Goal: Information Seeking & Learning: Find specific fact

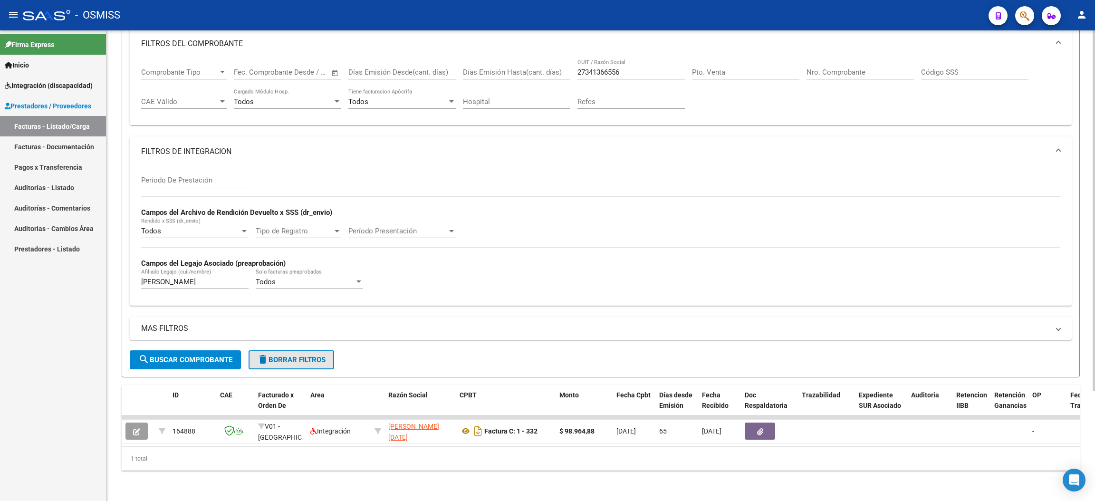
click at [315, 355] on span "delete Borrar Filtros" at bounding box center [291, 359] width 68 height 9
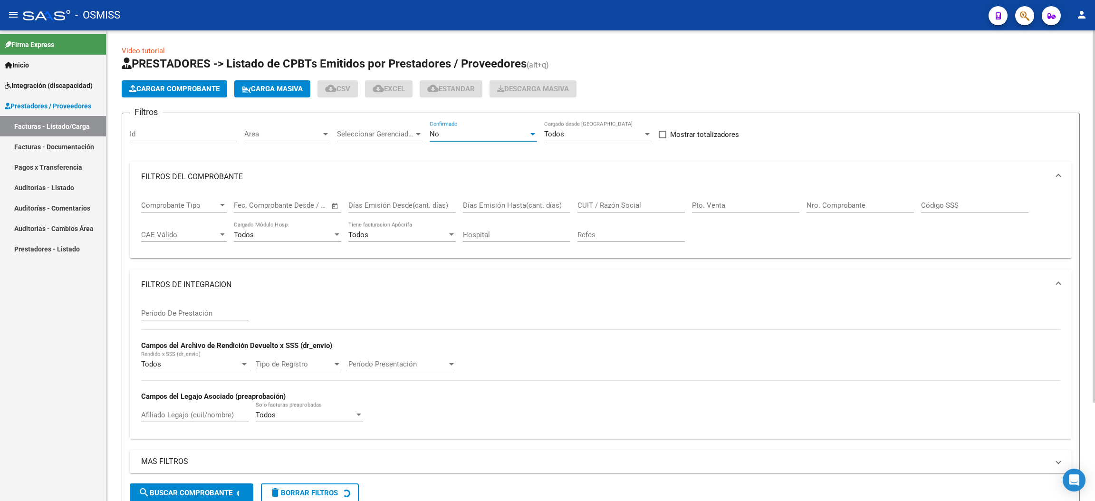
click at [475, 130] on div "No" at bounding box center [478, 134] width 99 height 9
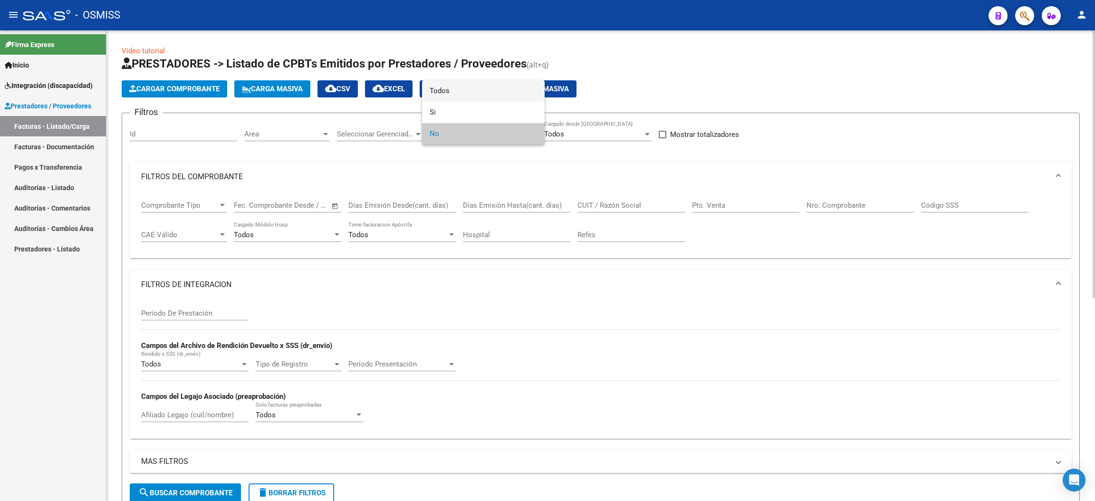
drag, startPoint x: 459, startPoint y: 91, endPoint x: 687, endPoint y: 147, distance: 234.8
click at [463, 91] on span "Todos" at bounding box center [482, 90] width 107 height 21
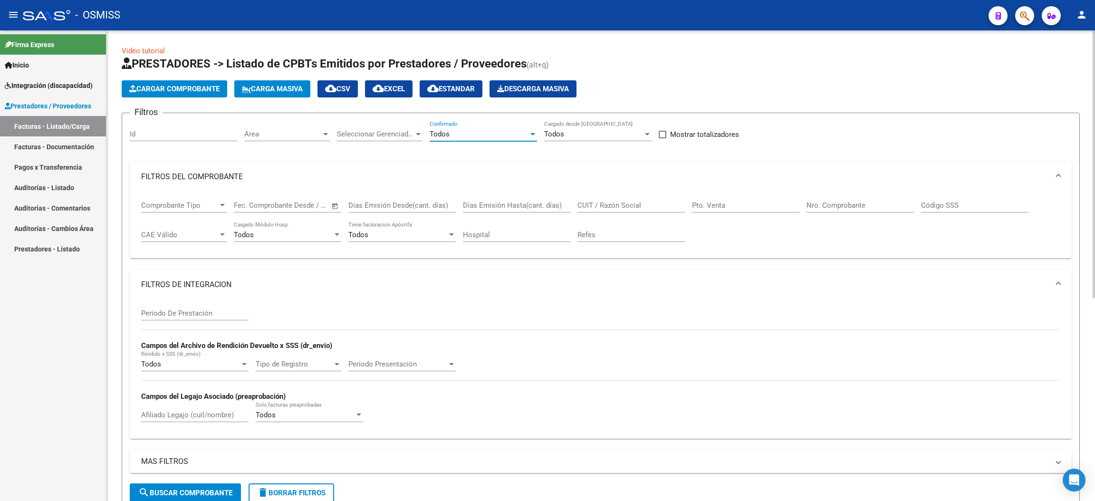
click at [717, 202] on input "Pto. Venta" at bounding box center [745, 205] width 107 height 9
type input "4"
click at [863, 201] on input "Nro. Comprobante" at bounding box center [859, 205] width 107 height 9
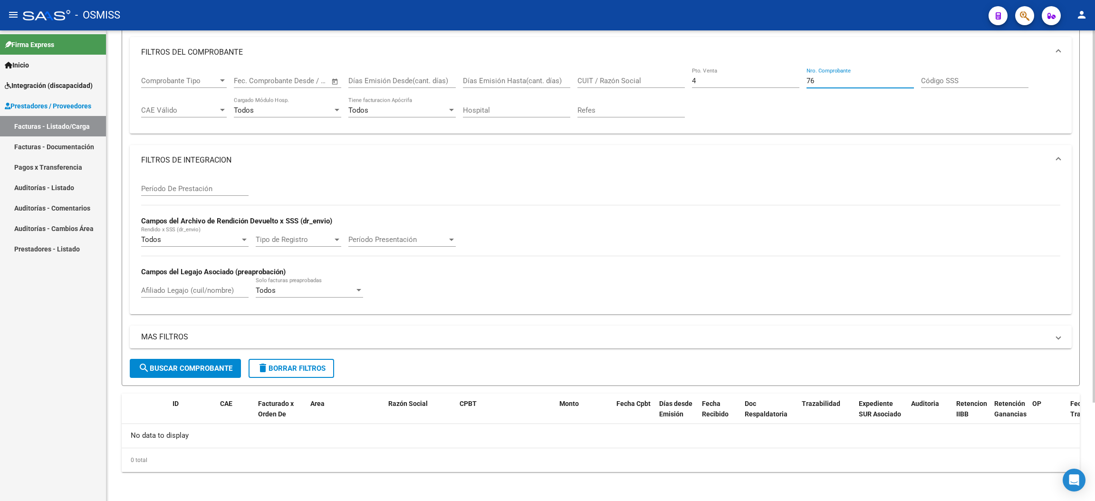
type input "76"
click at [192, 366] on span "search Buscar Comprobante" at bounding box center [185, 368] width 94 height 9
click at [306, 364] on span "delete Borrar Filtros" at bounding box center [291, 368] width 68 height 9
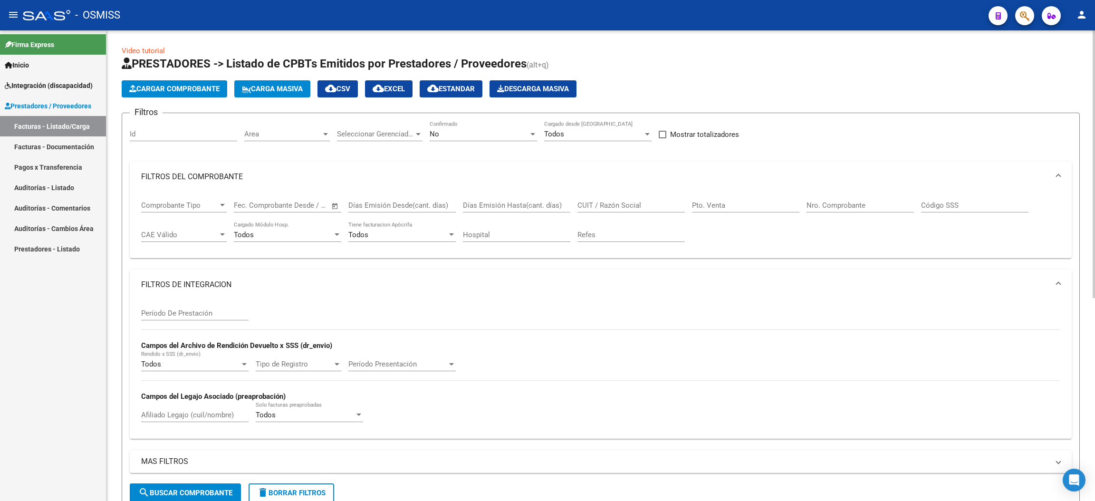
click at [220, 306] on div "Período De Prestación" at bounding box center [194, 310] width 107 height 20
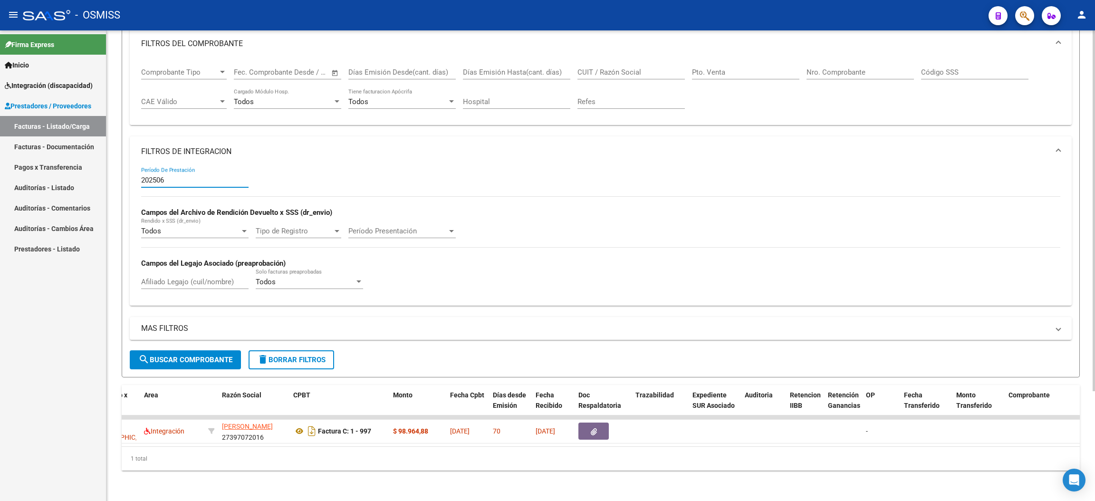
scroll to position [0, 133]
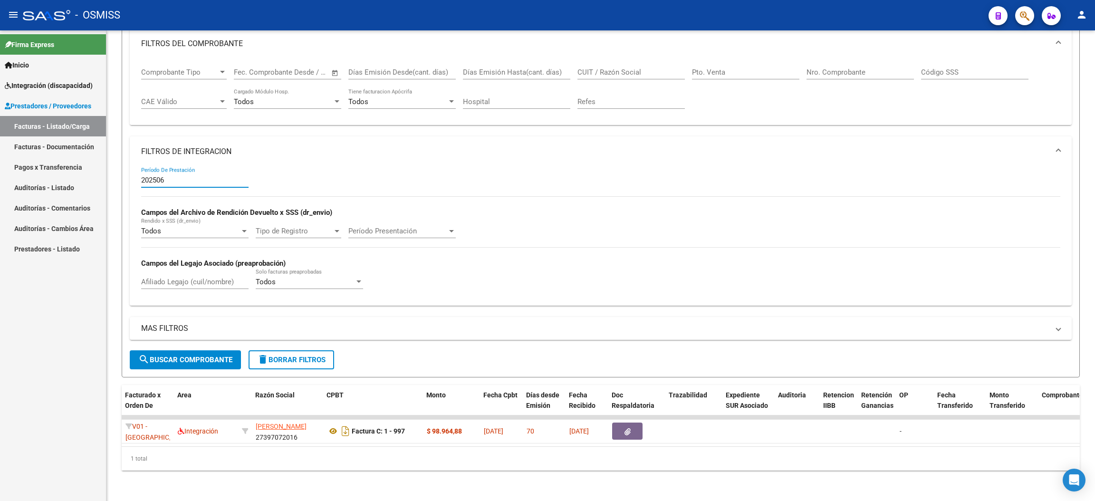
type input "202506"
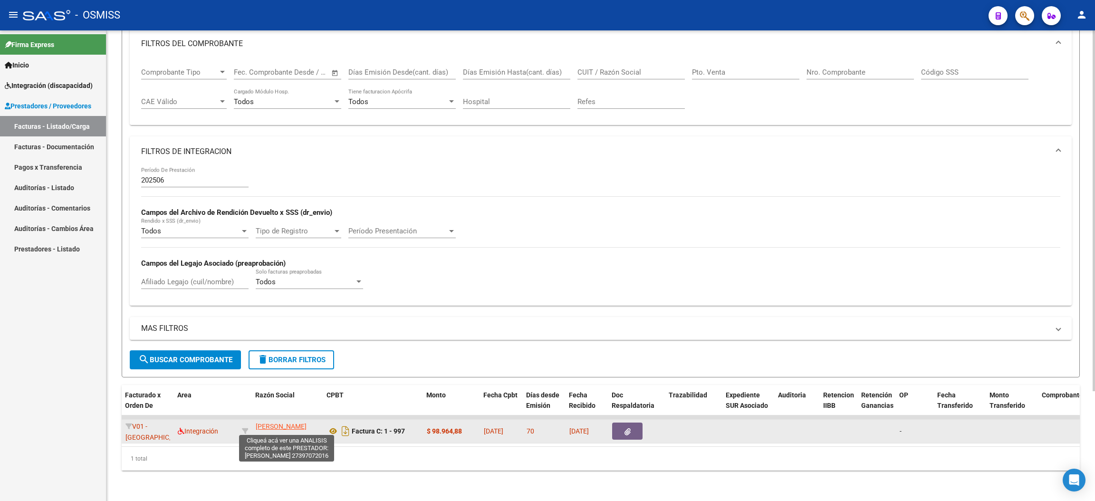
click at [302, 422] on span "[PERSON_NAME]" at bounding box center [281, 426] width 51 height 8
type textarea "27397072016"
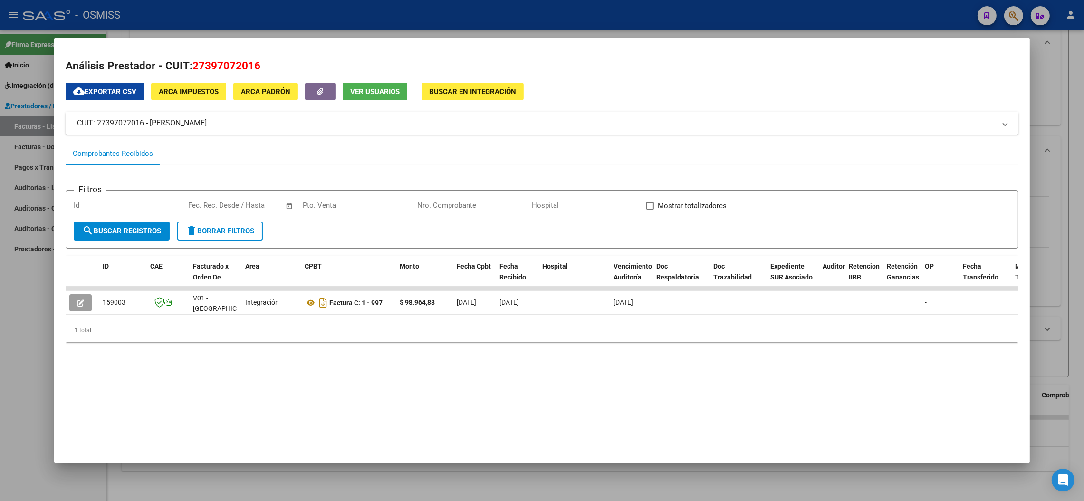
click at [21, 349] on div at bounding box center [542, 250] width 1084 height 501
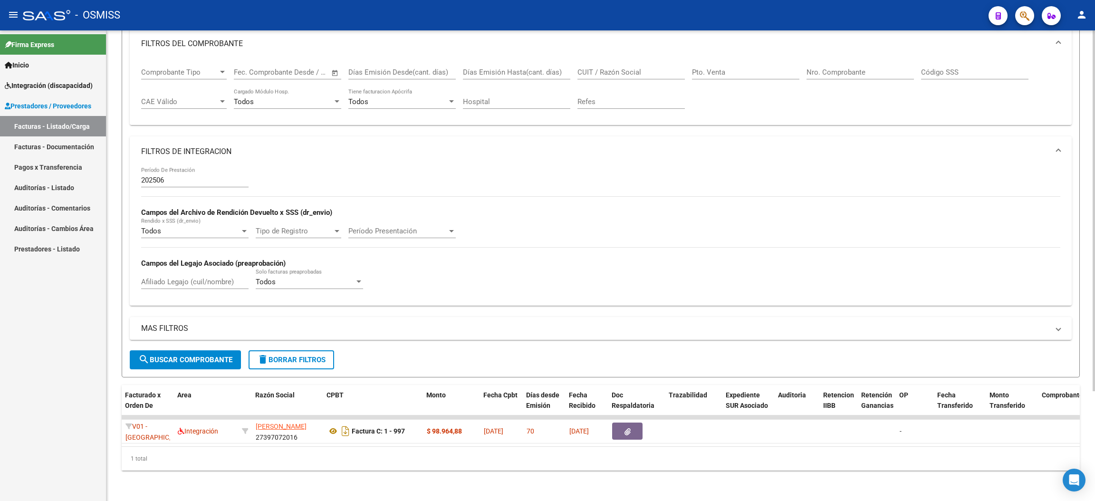
scroll to position [0, 0]
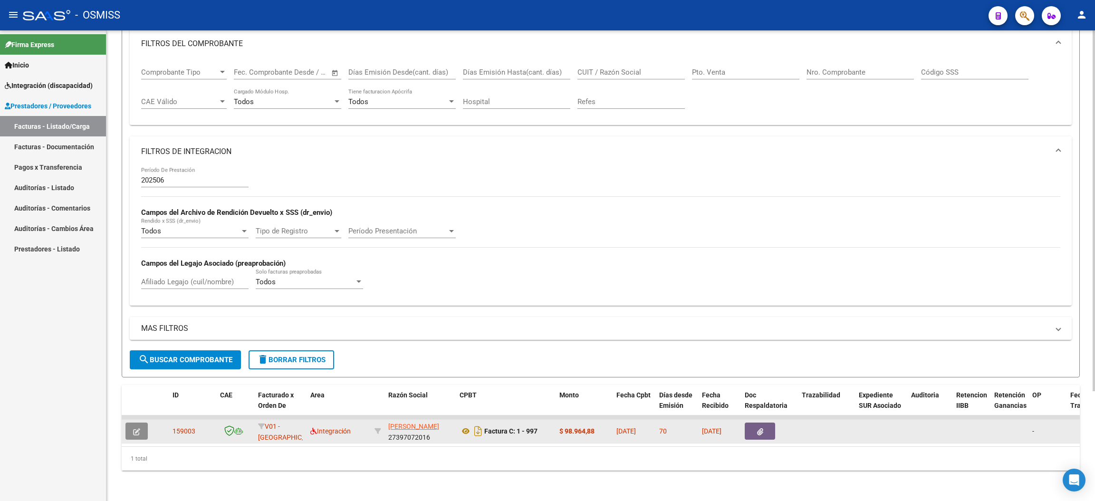
click at [136, 427] on span "button" at bounding box center [136, 431] width 7 height 9
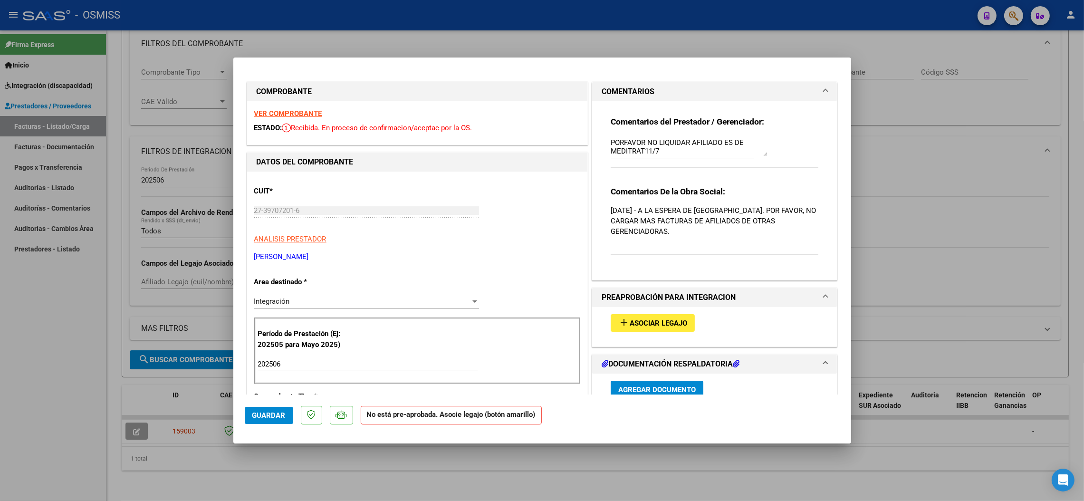
click at [39, 363] on div at bounding box center [542, 250] width 1084 height 501
type input "$ 0,00"
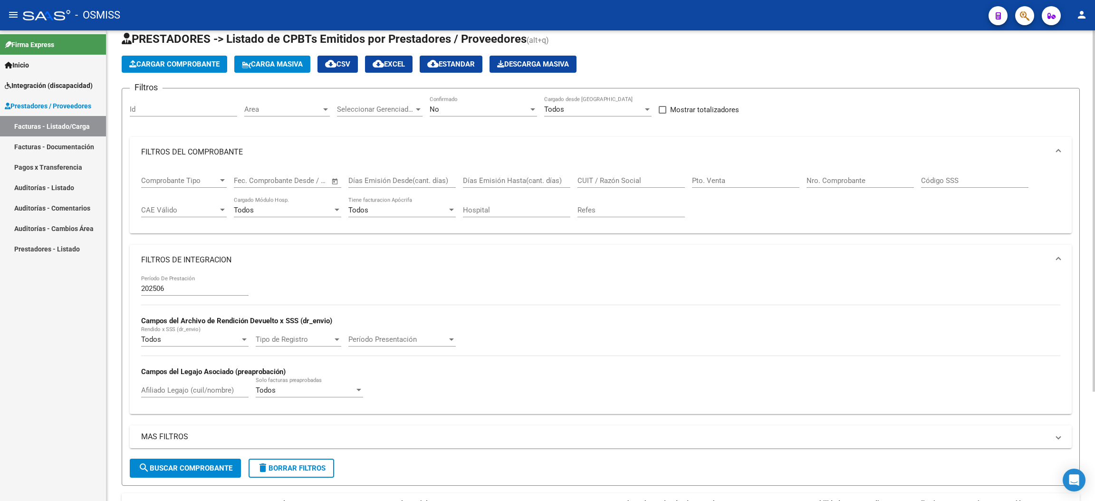
scroll to position [0, 0]
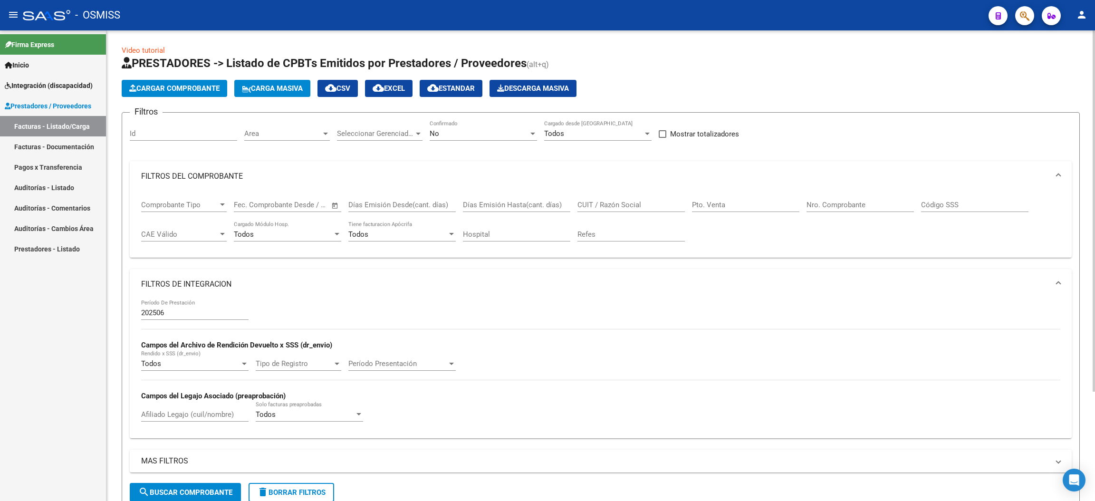
click at [179, 308] on input "202506" at bounding box center [194, 312] width 107 height 9
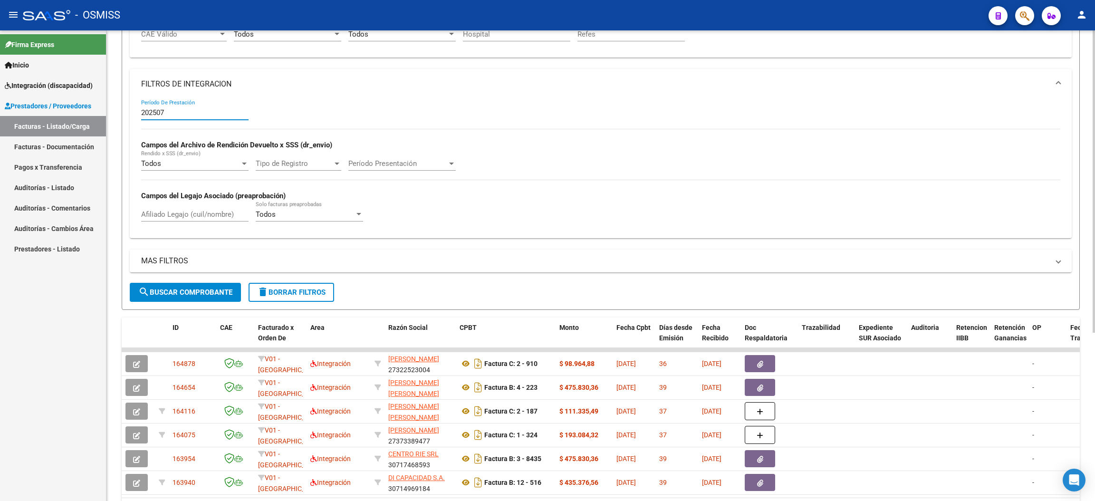
scroll to position [214, 0]
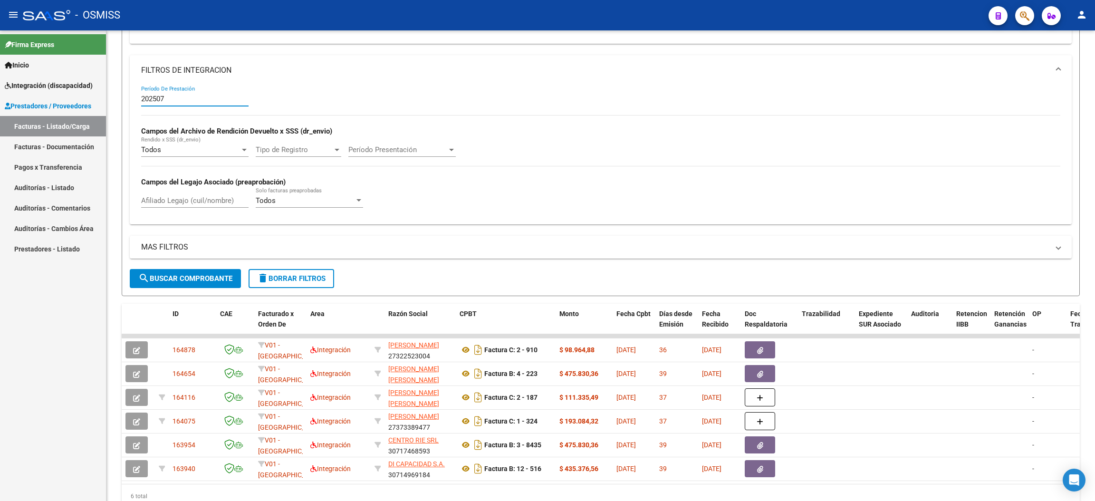
type input "202507"
click at [295, 283] on button "delete Borrar Filtros" at bounding box center [291, 278] width 86 height 19
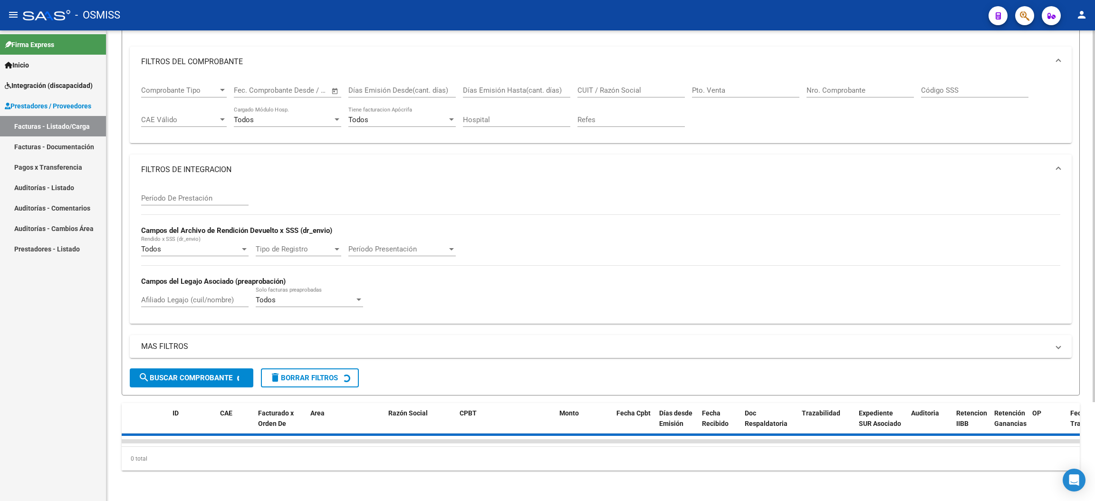
scroll to position [0, 0]
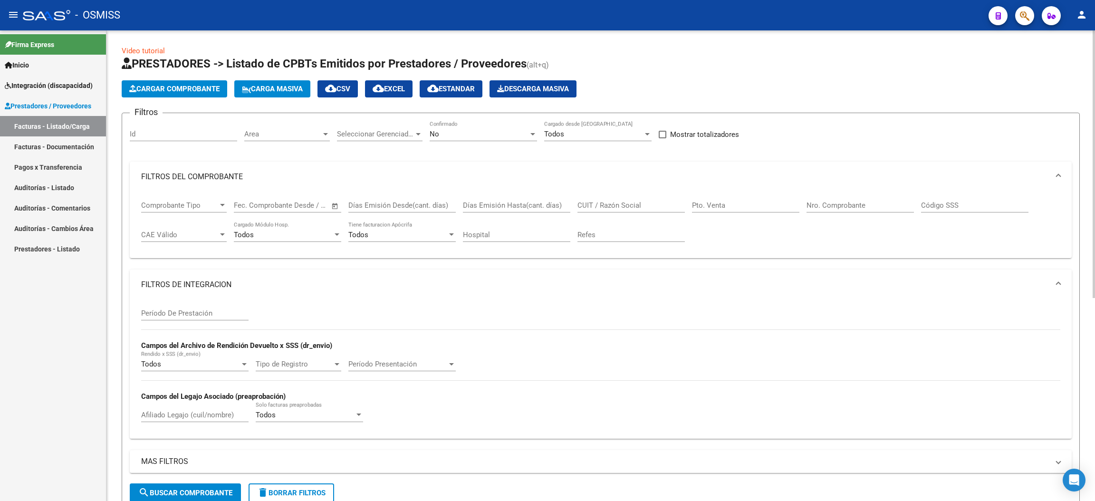
click at [633, 205] on input "CUIT / Razón Social" at bounding box center [630, 205] width 107 height 9
paste input "27243666398"
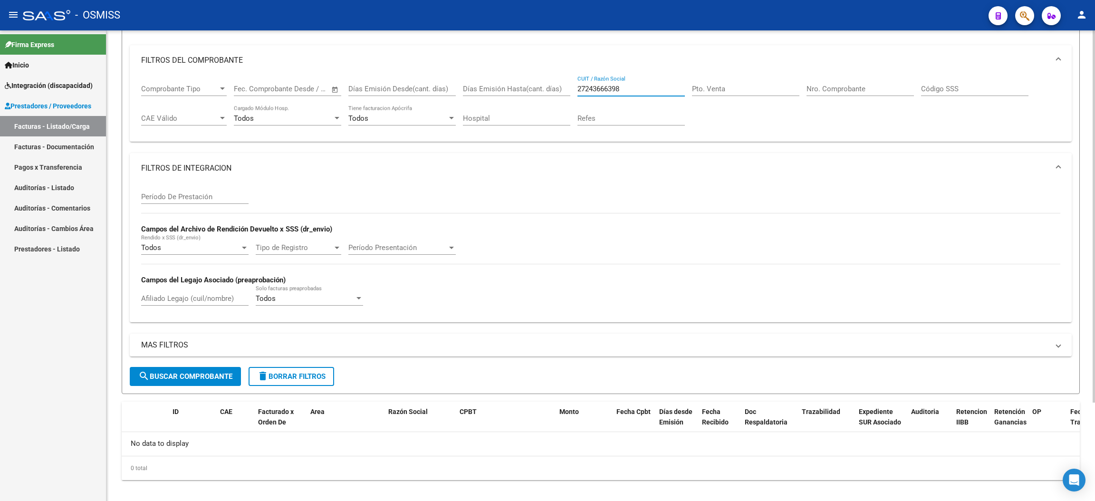
scroll to position [124, 0]
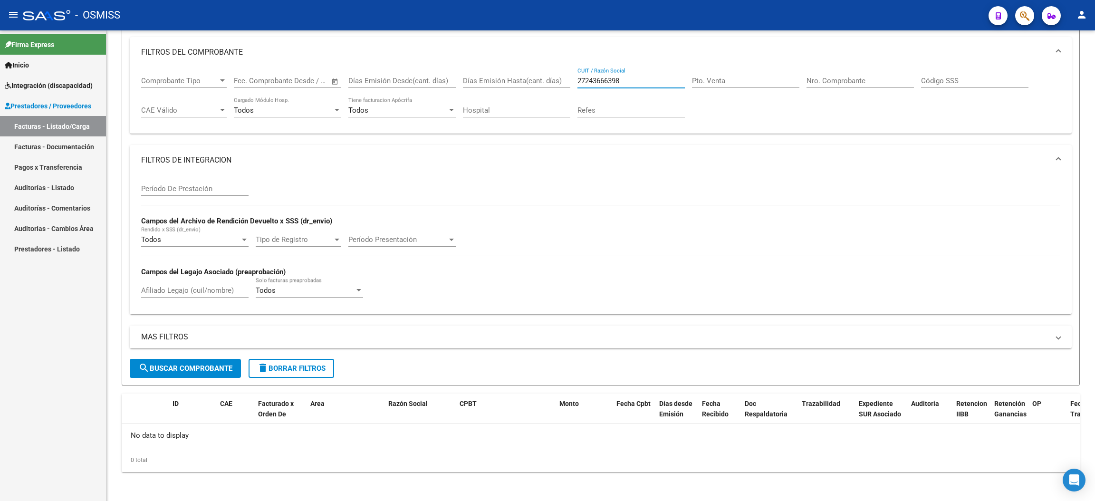
type input "27243666398"
drag, startPoint x: 600, startPoint y: 76, endPoint x: 548, endPoint y: 68, distance: 52.4
click at [548, 69] on div "Comprobante Tipo Comprobante Tipo Fecha inicio – Fecha fin Fec. Comprobante Des…" at bounding box center [600, 96] width 919 height 59
paste input "23521970979"
type input "23521970979"
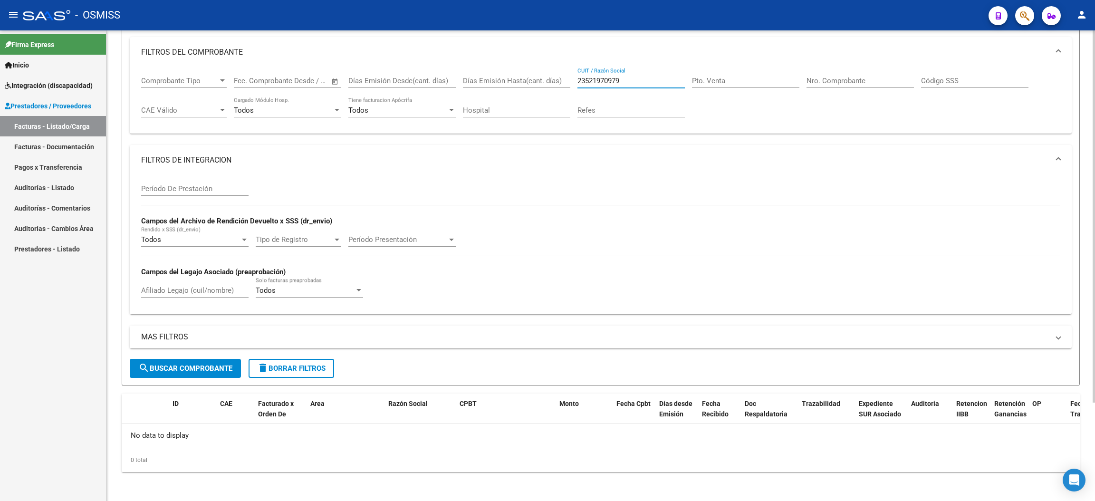
drag, startPoint x: 643, startPoint y: 79, endPoint x: 579, endPoint y: 80, distance: 63.7
click at [579, 80] on input "23521970979" at bounding box center [630, 80] width 107 height 9
paste input "27243666398"
type input "27243666398"
click at [297, 366] on span "delete Borrar Filtros" at bounding box center [291, 368] width 68 height 9
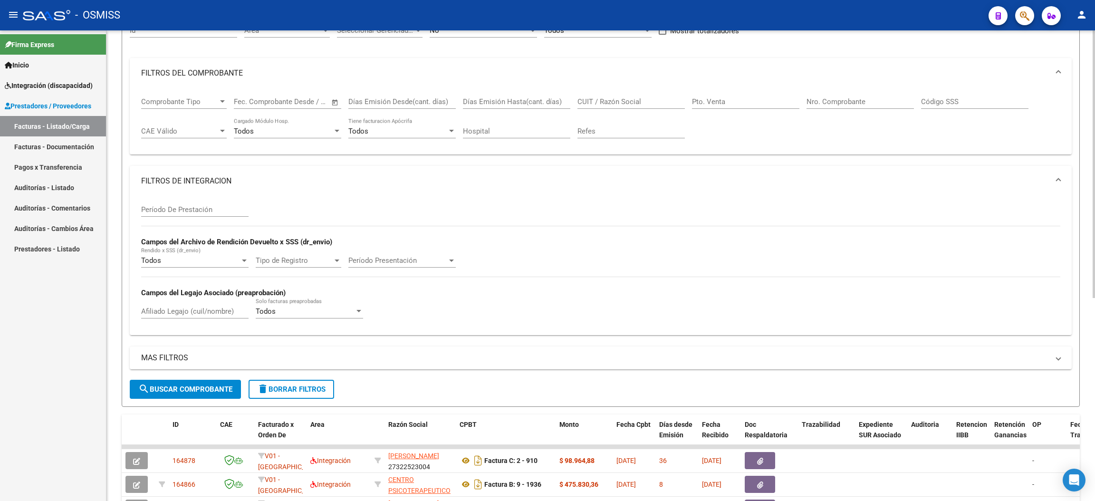
scroll to position [0, 0]
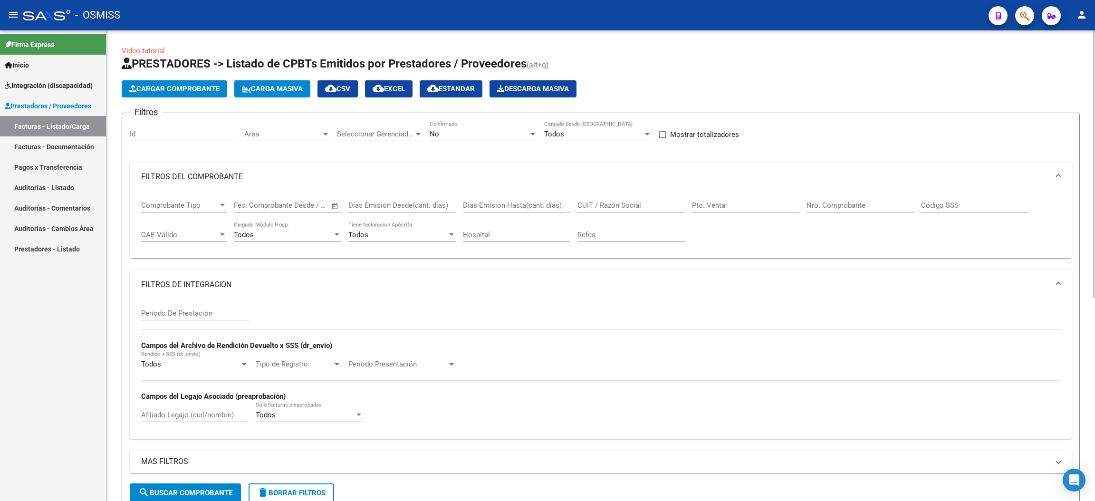
click at [287, 490] on span "delete Borrar Filtros" at bounding box center [291, 492] width 68 height 9
click at [485, 131] on div "No" at bounding box center [478, 134] width 99 height 9
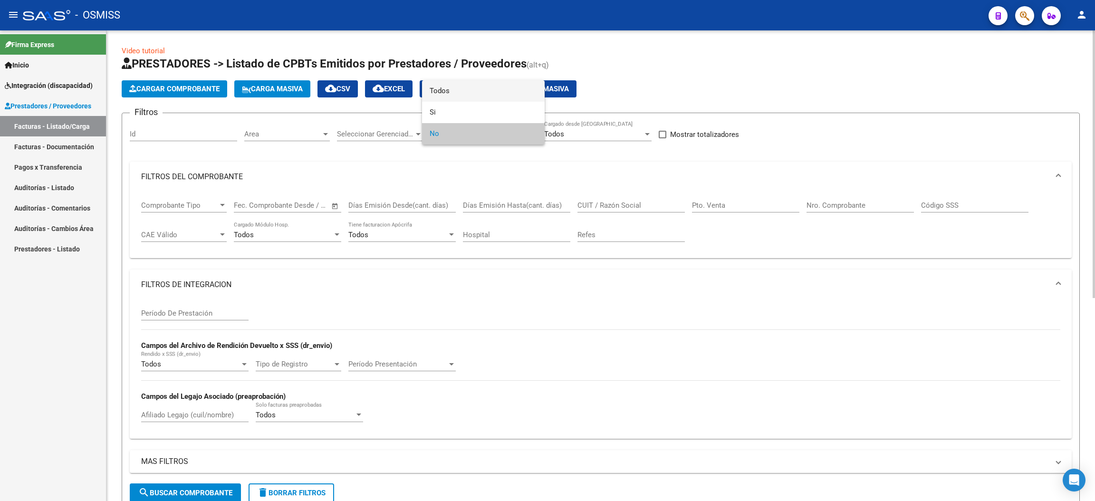
drag, startPoint x: 455, startPoint y: 91, endPoint x: 591, endPoint y: 128, distance: 140.7
click at [456, 91] on span "Todos" at bounding box center [482, 90] width 107 height 21
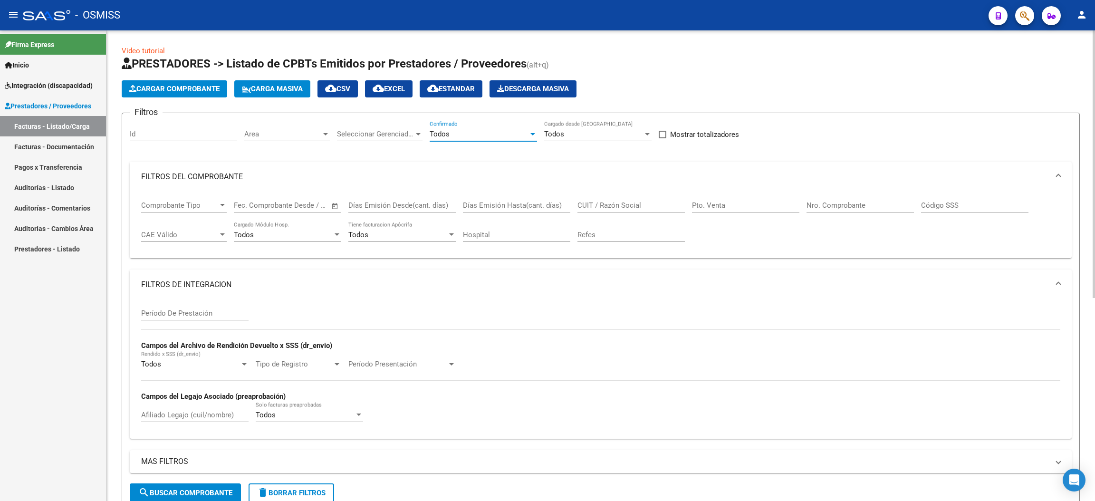
click at [734, 201] on input "Pto. Venta" at bounding box center [745, 205] width 107 height 9
type input "4"
click at [845, 201] on input "Nro. Comprobante" at bounding box center [859, 205] width 107 height 9
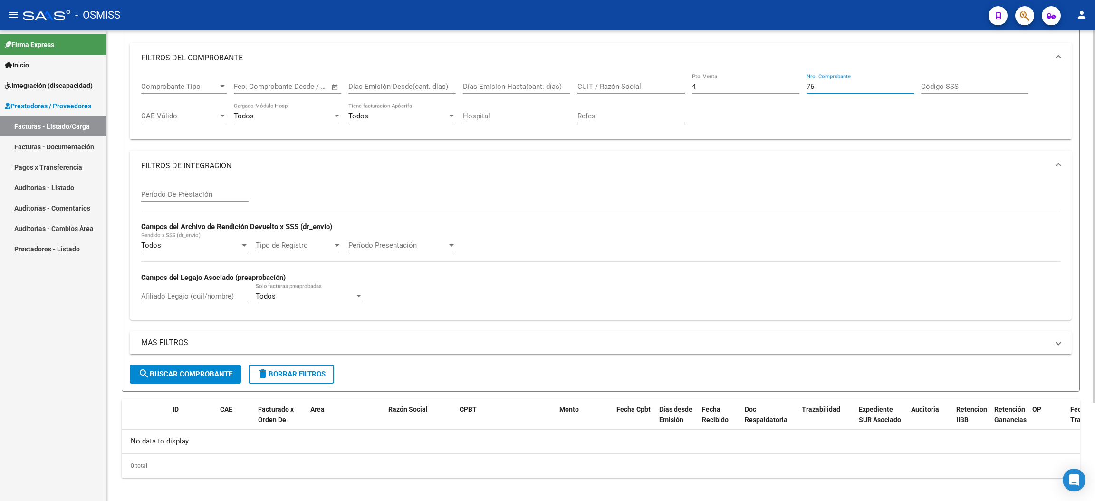
scroll to position [124, 0]
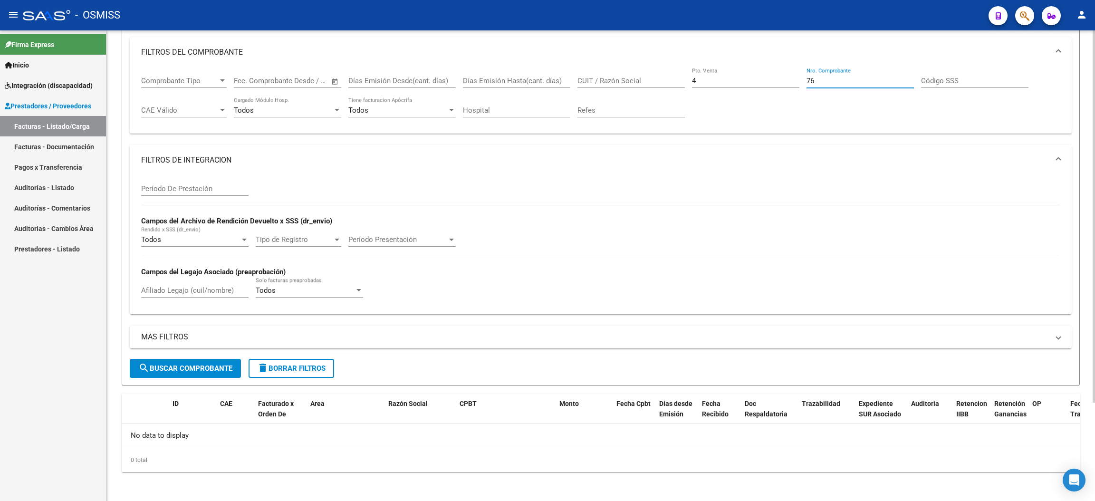
type input "76"
click at [210, 367] on span "search Buscar Comprobante" at bounding box center [185, 368] width 94 height 9
click at [215, 191] on input "Período De Prestación" at bounding box center [194, 188] width 107 height 9
type input "202507"
click at [284, 366] on span "delete Borrar Filtros" at bounding box center [291, 368] width 68 height 9
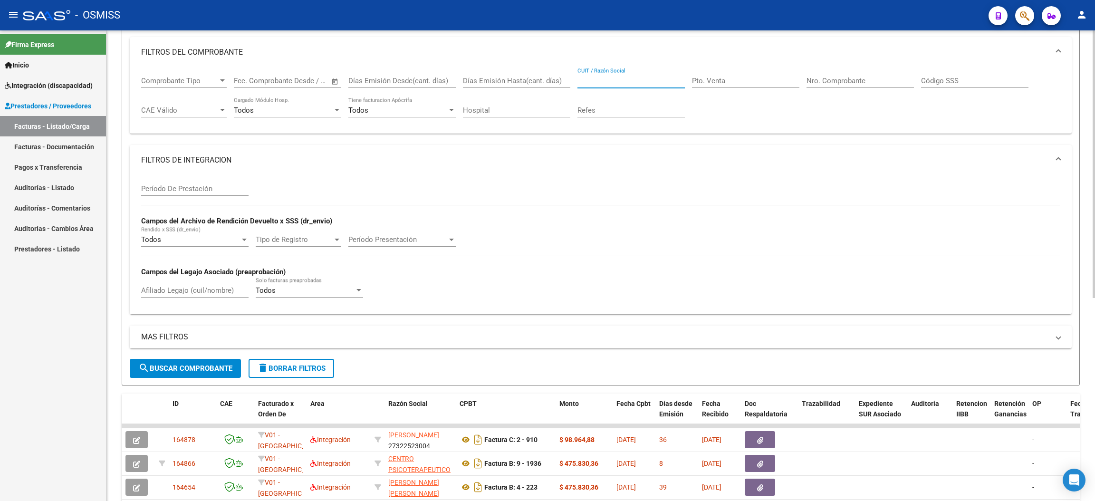
click at [610, 77] on input "CUIT / Razón Social" at bounding box center [630, 80] width 107 height 9
paste input "23521970979"
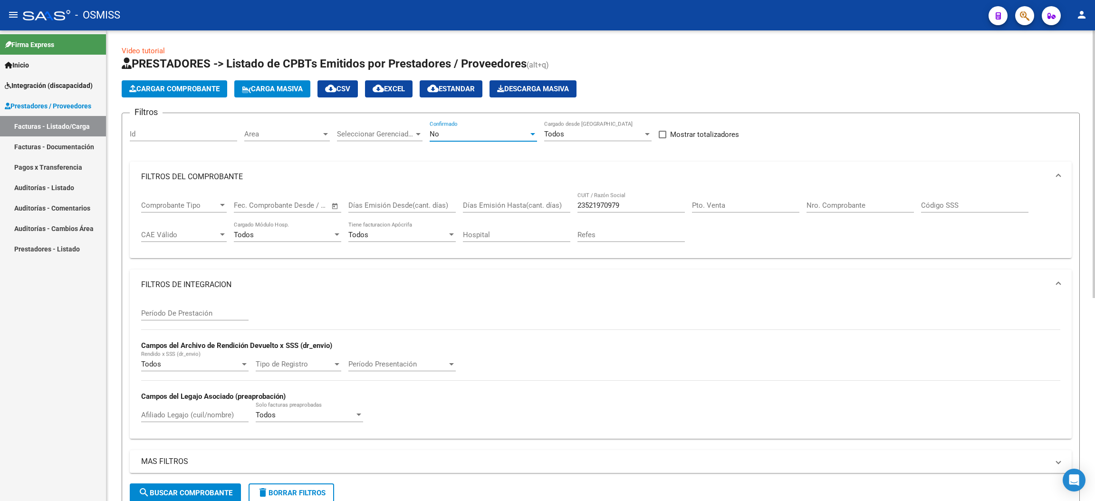
click at [477, 131] on div "No" at bounding box center [478, 134] width 99 height 9
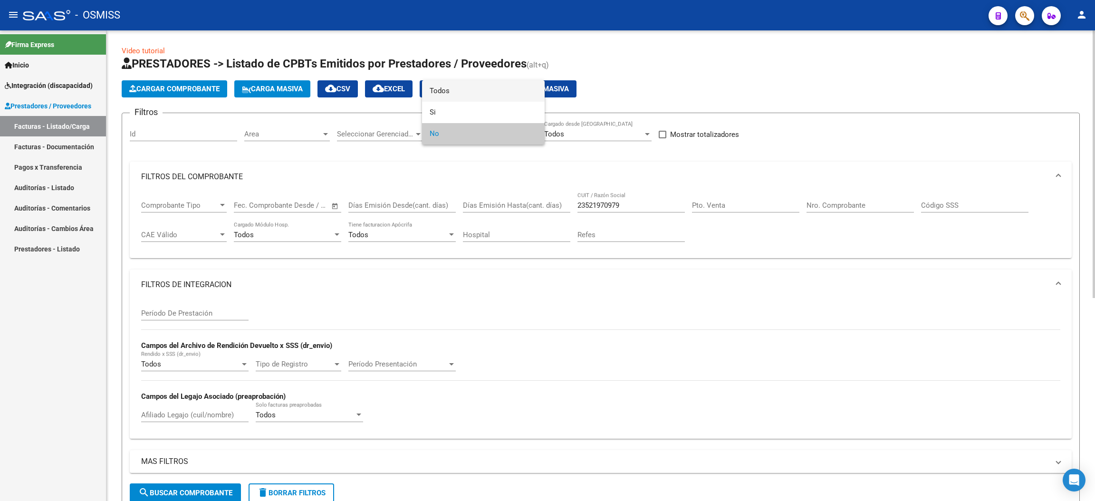
click at [461, 93] on span "Todos" at bounding box center [482, 90] width 107 height 21
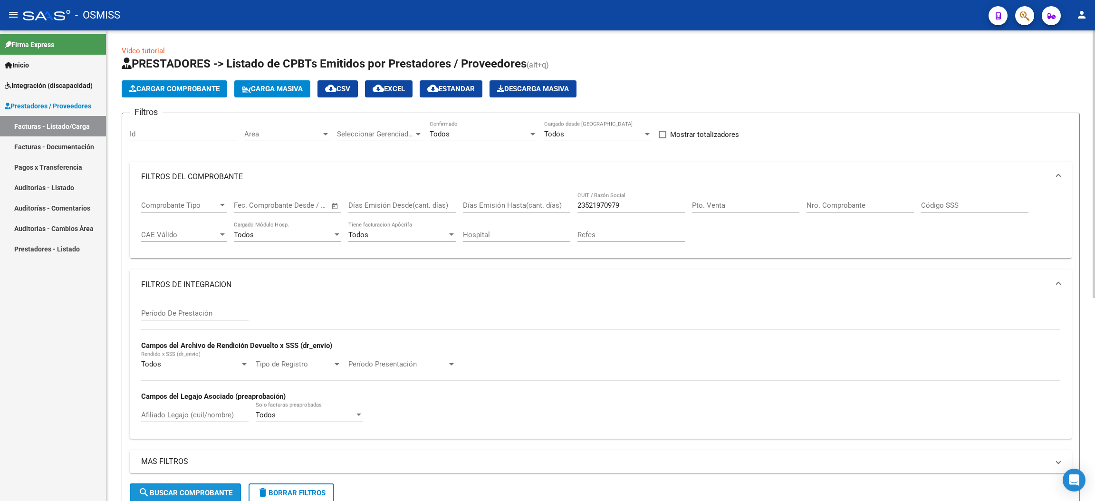
click at [214, 486] on button "search Buscar Comprobante" at bounding box center [185, 492] width 111 height 19
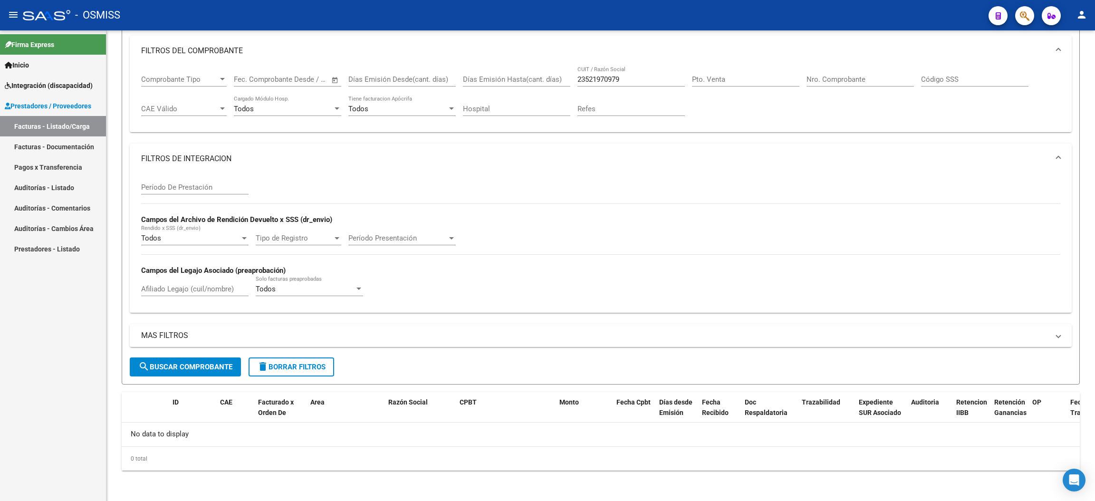
scroll to position [124, 0]
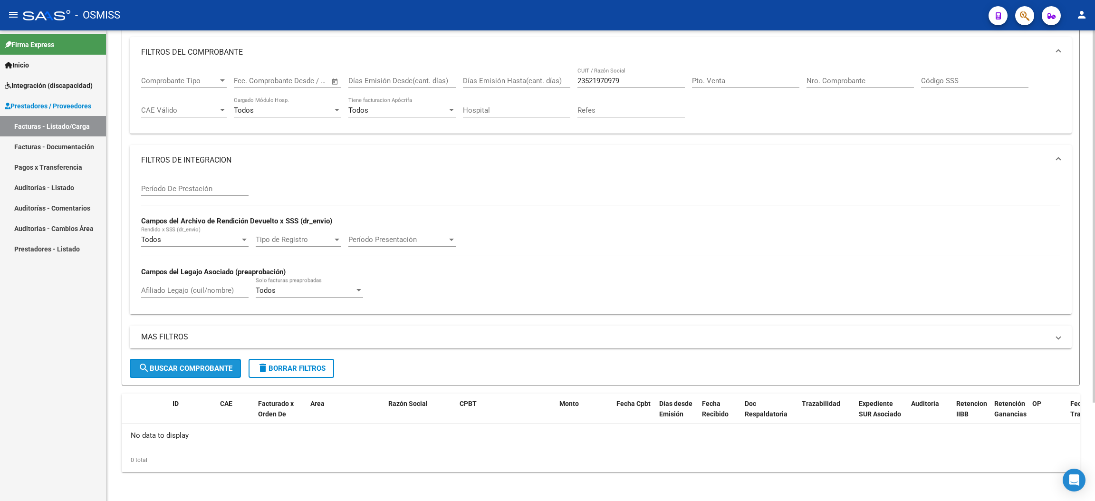
click at [227, 364] on span "search Buscar Comprobante" at bounding box center [185, 368] width 94 height 9
drag, startPoint x: 637, startPoint y: 76, endPoint x: 563, endPoint y: 74, distance: 73.7
click at [563, 74] on div "Comprobante Tipo Comprobante Tipo Fecha inicio – Fecha fin Fec. Comprobante Des…" at bounding box center [600, 96] width 919 height 59
paste input "7243666398"
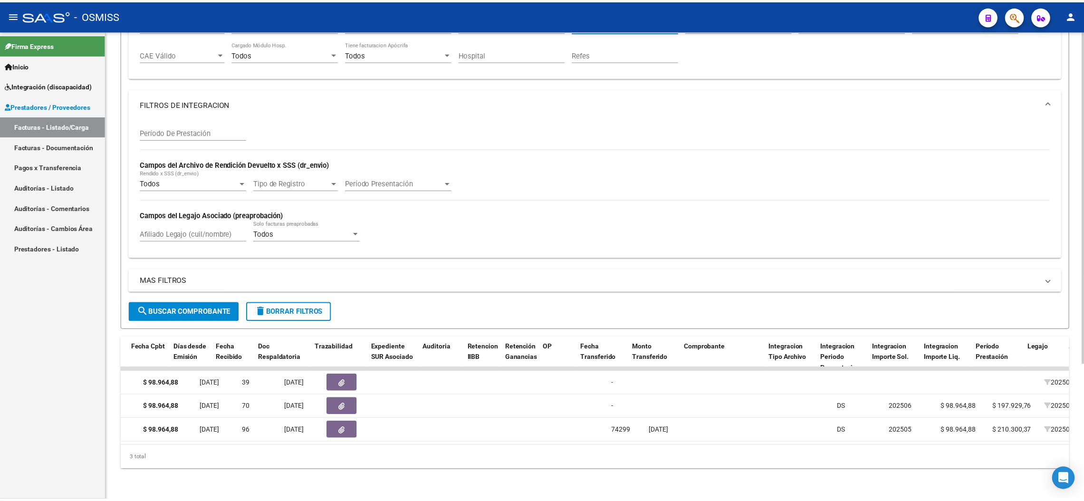
scroll to position [0, 0]
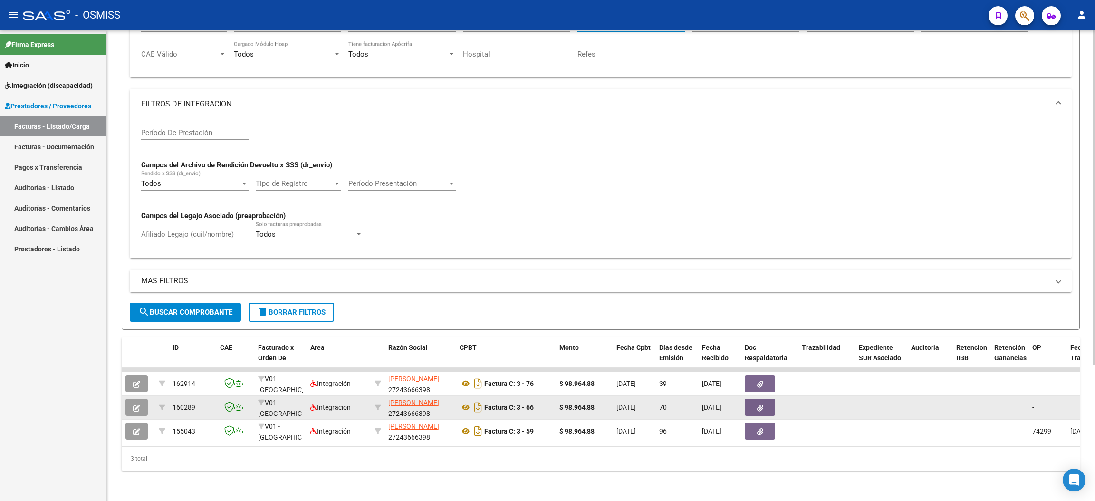
type input "27243666398"
click at [132, 399] on button "button" at bounding box center [136, 407] width 22 height 17
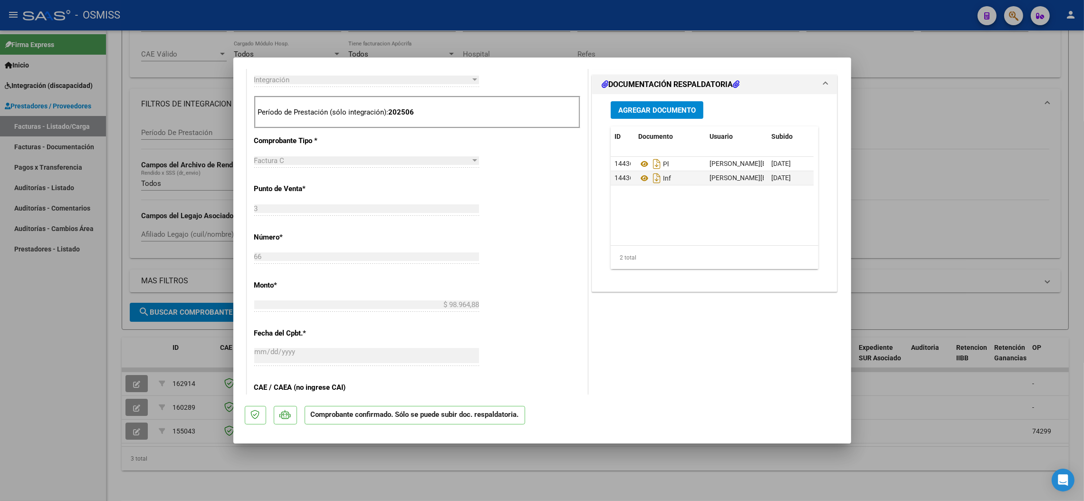
click at [62, 347] on div at bounding box center [542, 250] width 1084 height 501
type input "$ 0,00"
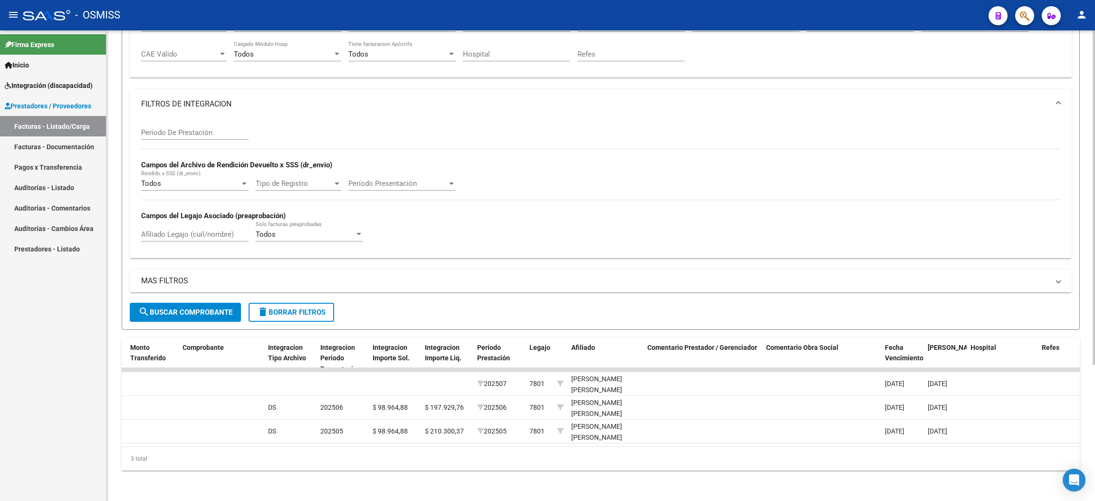
scroll to position [0, 998]
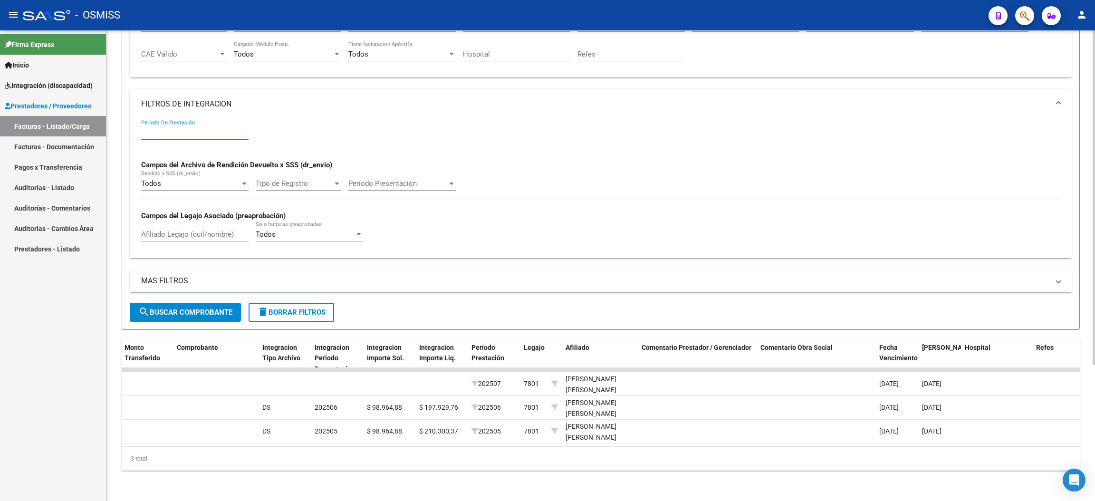
click at [220, 128] on input "Período De Prestación" at bounding box center [194, 132] width 107 height 9
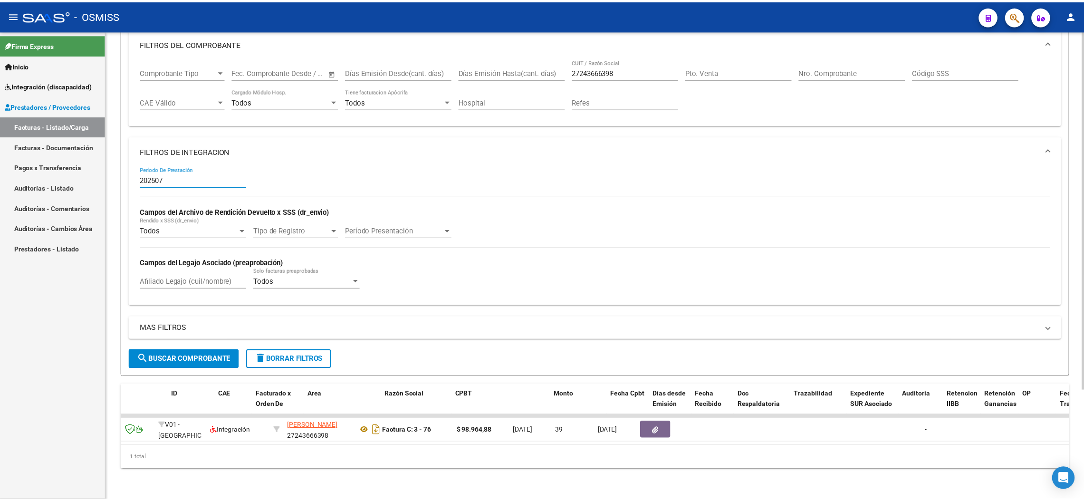
scroll to position [0, 0]
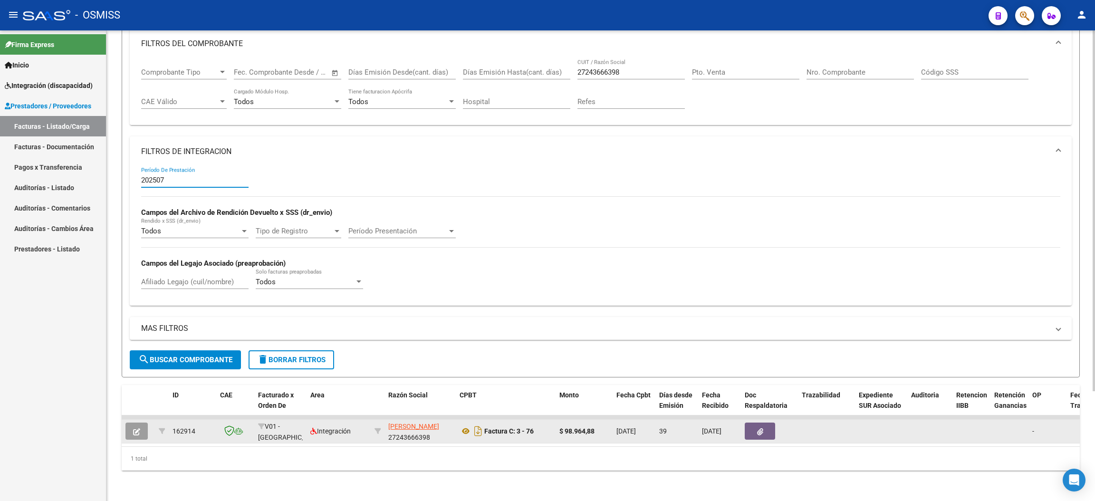
type input "202507"
click at [138, 428] on icon "button" at bounding box center [136, 431] width 7 height 7
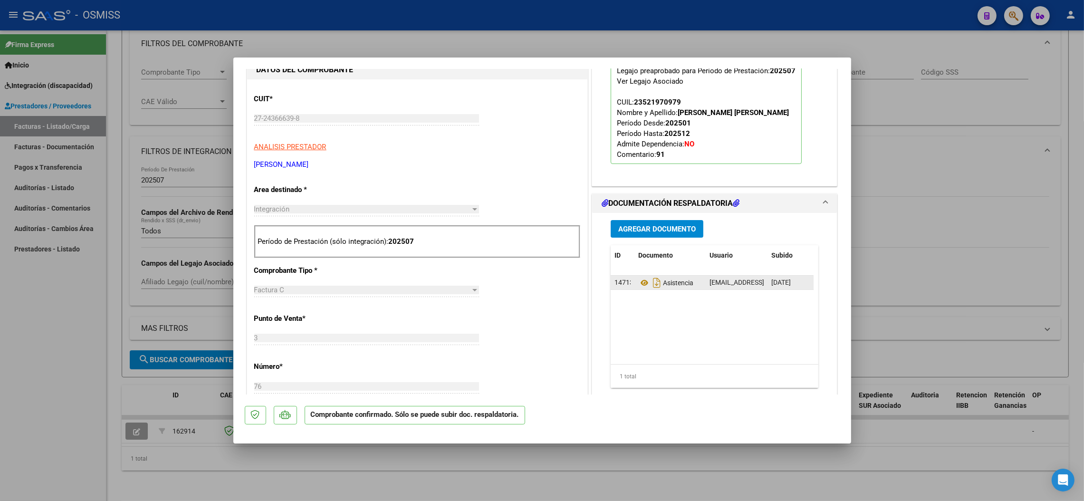
scroll to position [285, 0]
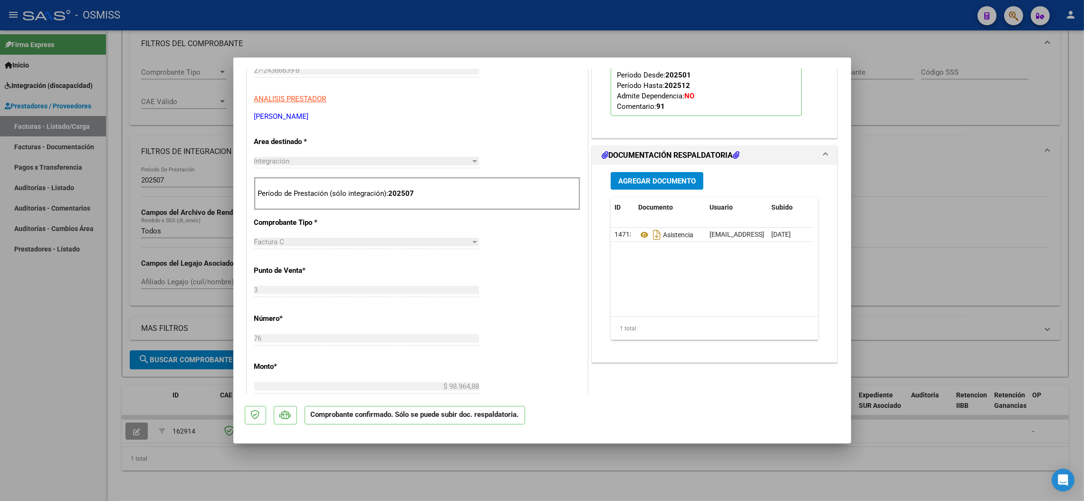
click at [25, 323] on div at bounding box center [542, 250] width 1084 height 501
type input "$ 0,00"
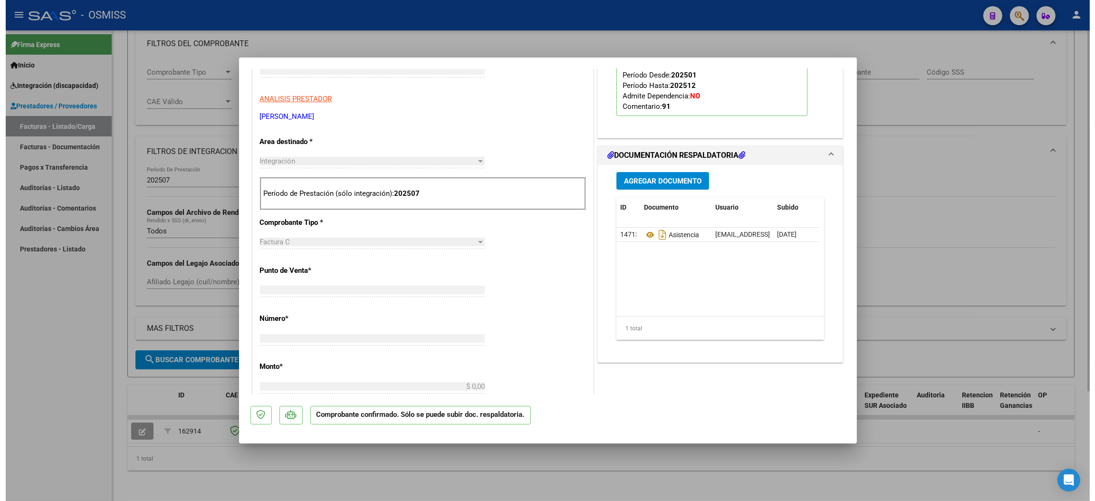
scroll to position [150, 0]
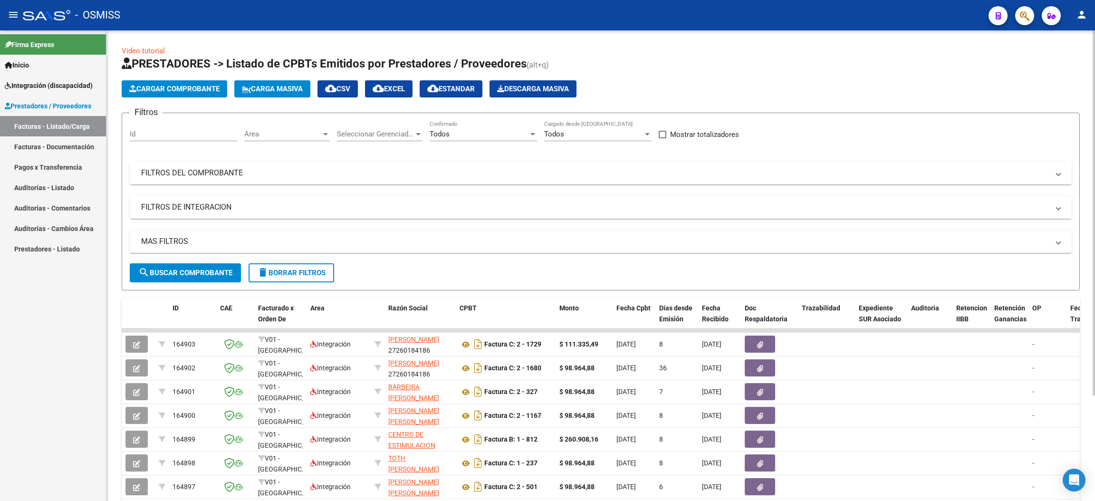
click at [220, 178] on mat-expansion-panel-header "FILTROS DEL COMPROBANTE" at bounding box center [601, 173] width 942 height 23
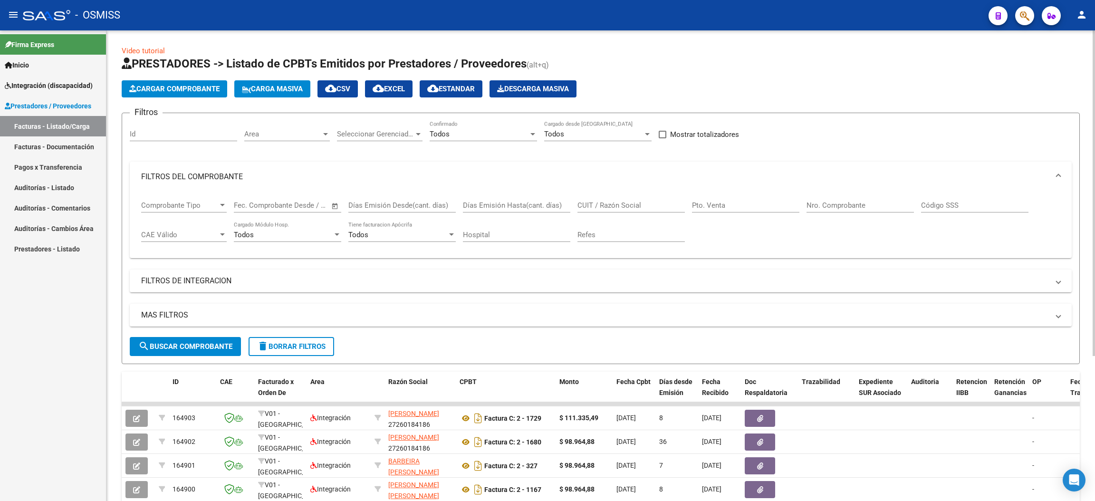
click at [726, 201] on input "Pto. Venta" at bounding box center [745, 205] width 107 height 9
type input "3"
click at [847, 201] on input "Nro. Comprobante" at bounding box center [859, 205] width 107 height 9
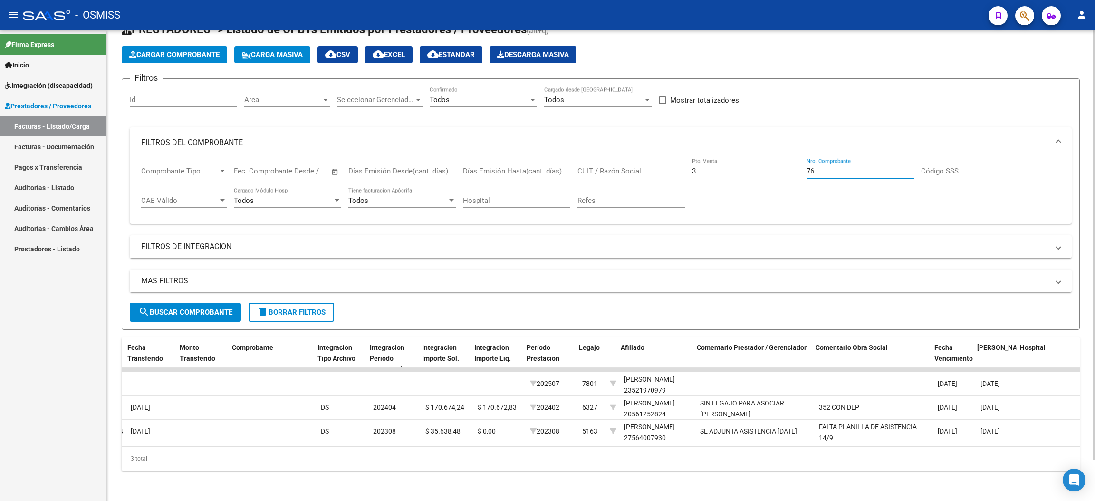
scroll to position [0, 942]
type input "76"
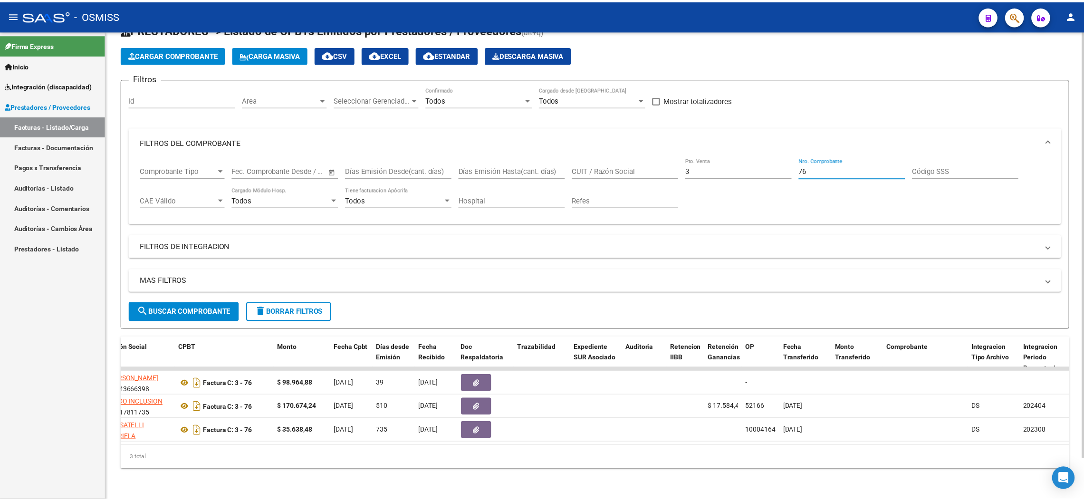
scroll to position [0, 0]
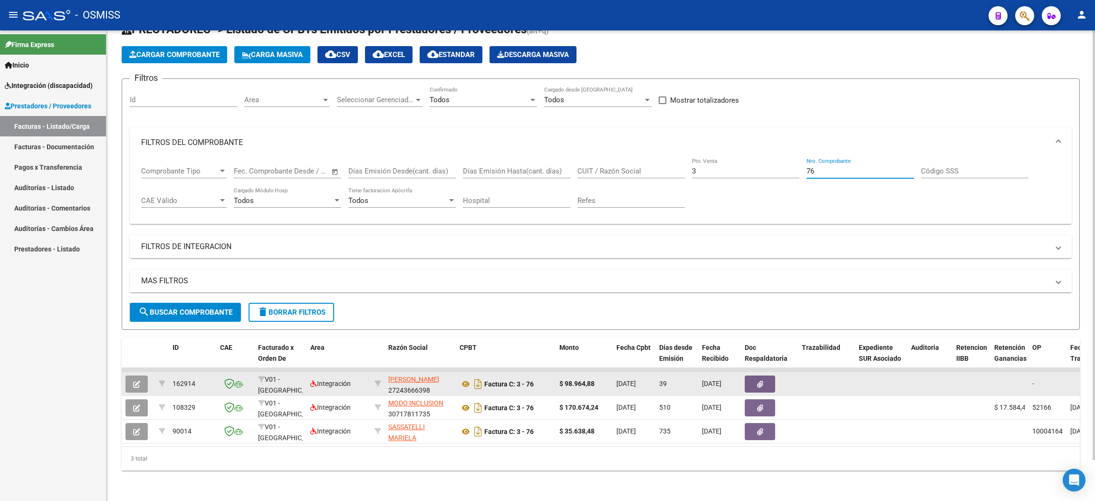
click at [141, 376] on button "button" at bounding box center [136, 383] width 22 height 17
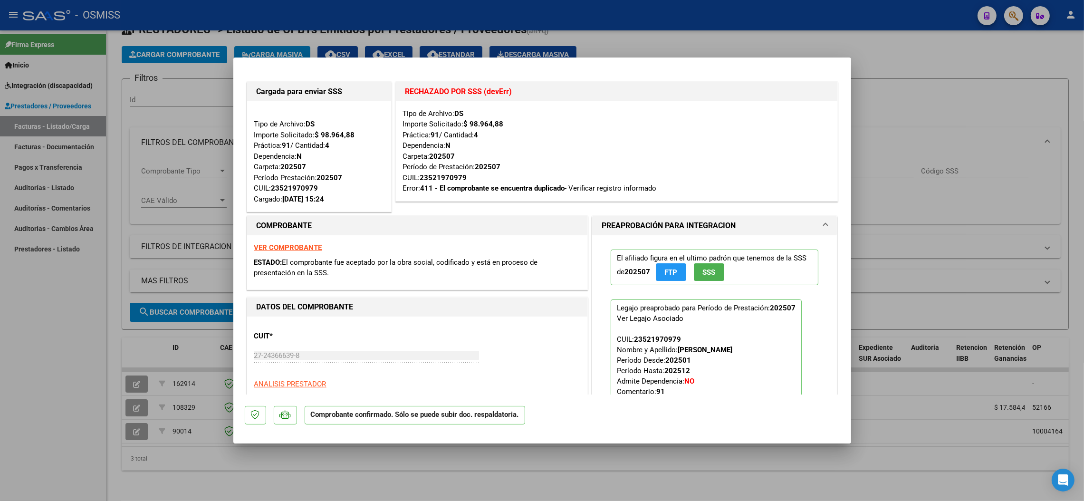
click at [67, 335] on div at bounding box center [542, 250] width 1084 height 501
type input "$ 0,00"
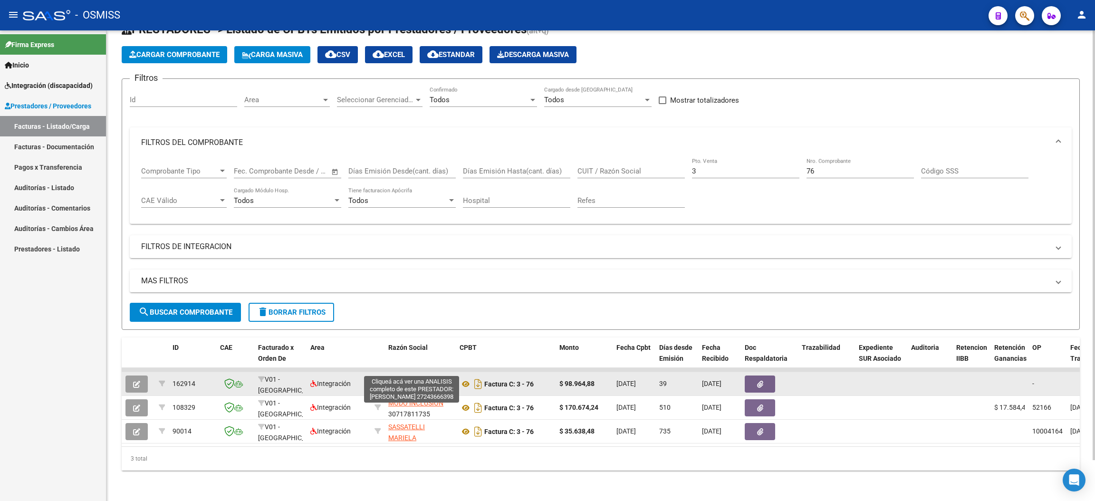
click at [401, 375] on span "[PERSON_NAME]" at bounding box center [413, 379] width 51 height 8
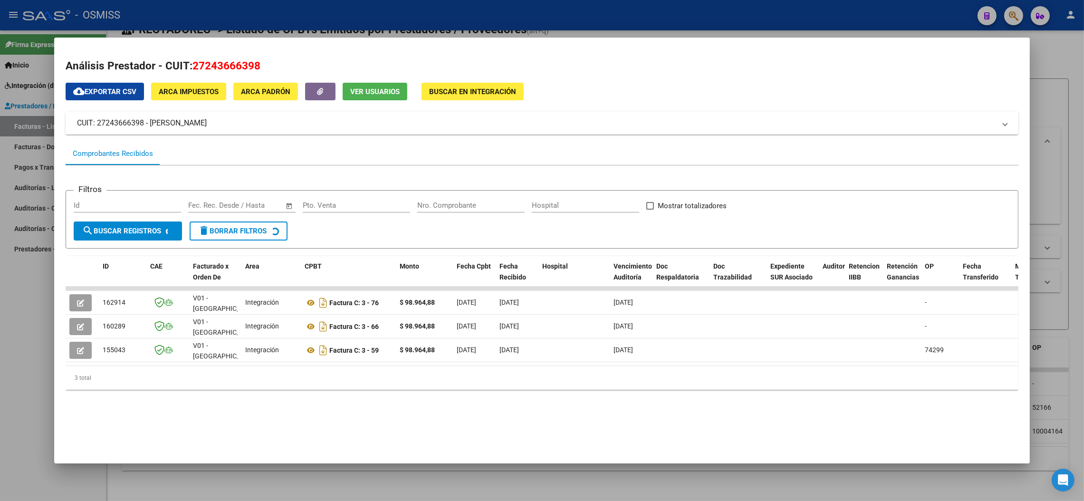
drag, startPoint x: 256, startPoint y: 65, endPoint x: 205, endPoint y: 65, distance: 50.8
click at [190, 59] on h2 "Análisis Prestador - CUIT: 27243666398" at bounding box center [542, 66] width 953 height 16
copy span "27243666398"
click at [19, 367] on div at bounding box center [542, 250] width 1084 height 501
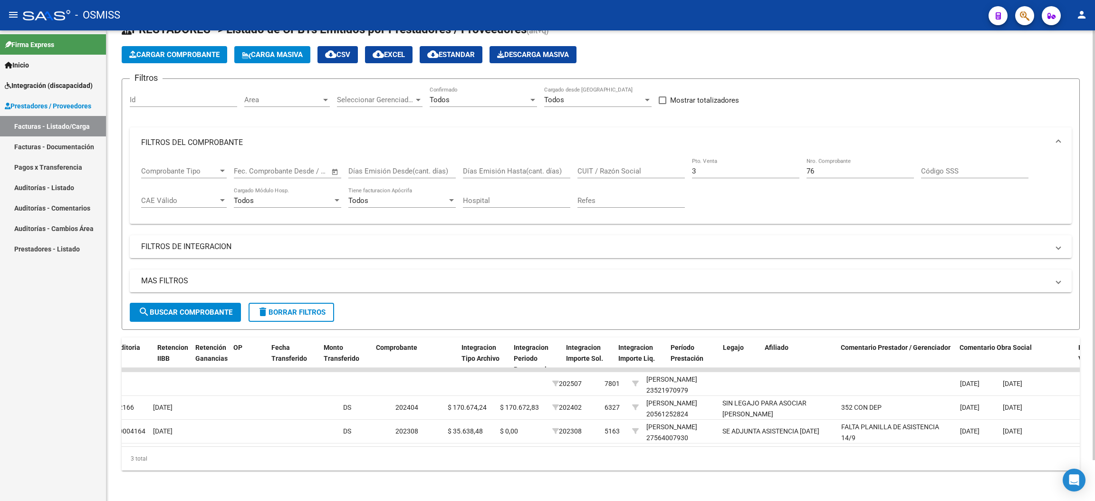
scroll to position [0, 1027]
